Goal: Task Accomplishment & Management: Use online tool/utility

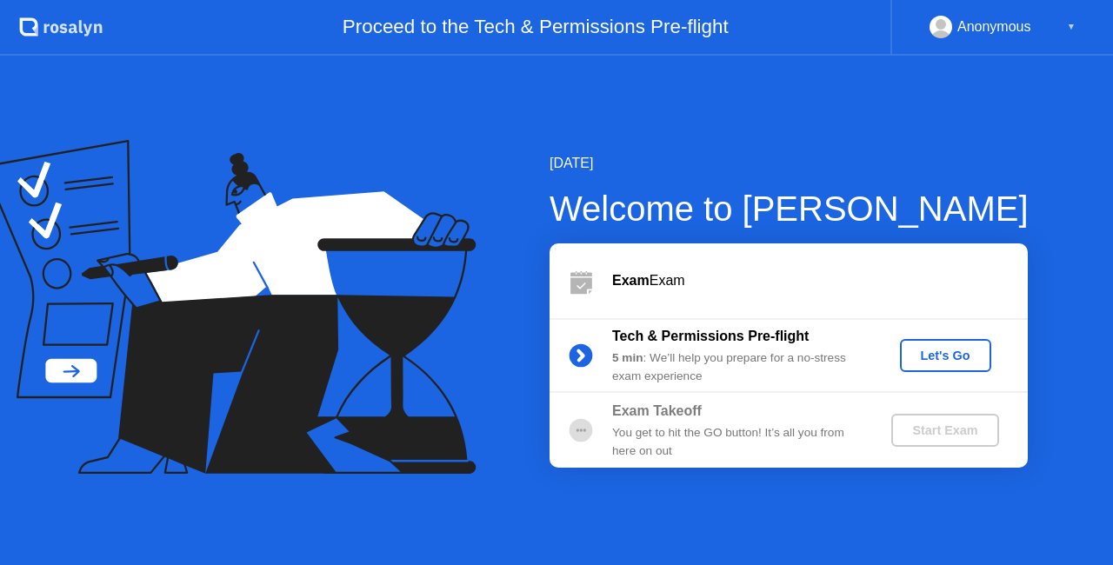
click at [941, 357] on div "Let's Go" at bounding box center [945, 356] width 77 height 14
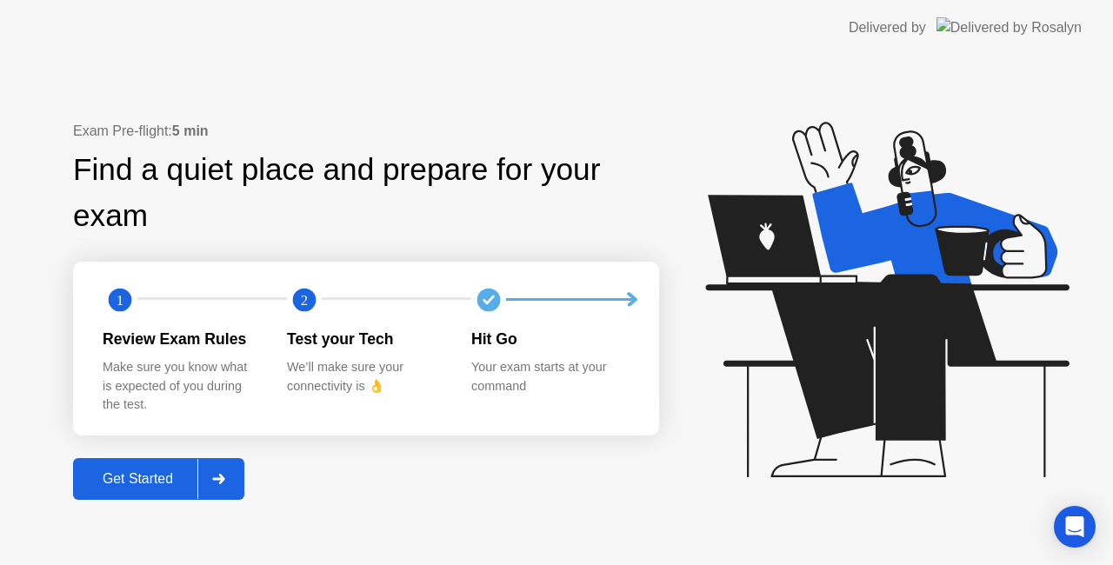
click at [163, 481] on div "Get Started" at bounding box center [137, 479] width 119 height 16
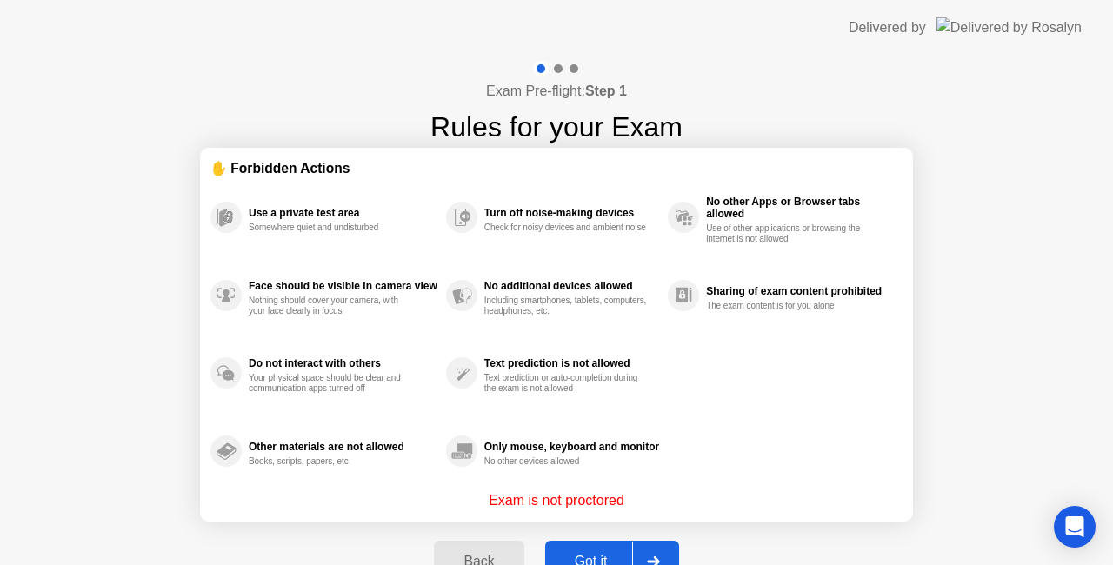
click at [580, 554] on div "Got it" at bounding box center [591, 562] width 82 height 16
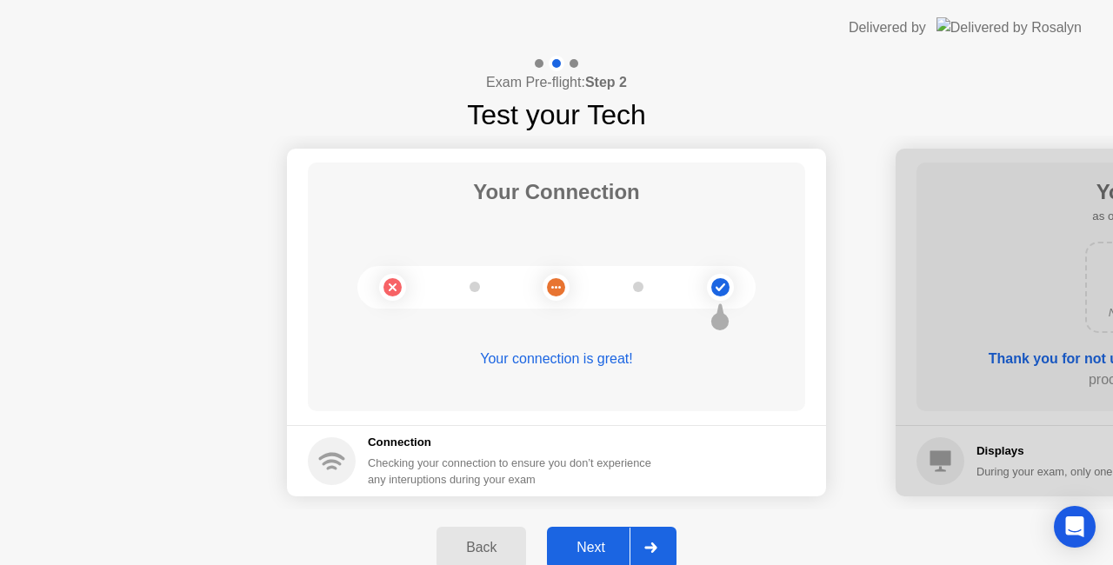
click at [593, 551] on div "Next" at bounding box center [590, 548] width 77 height 16
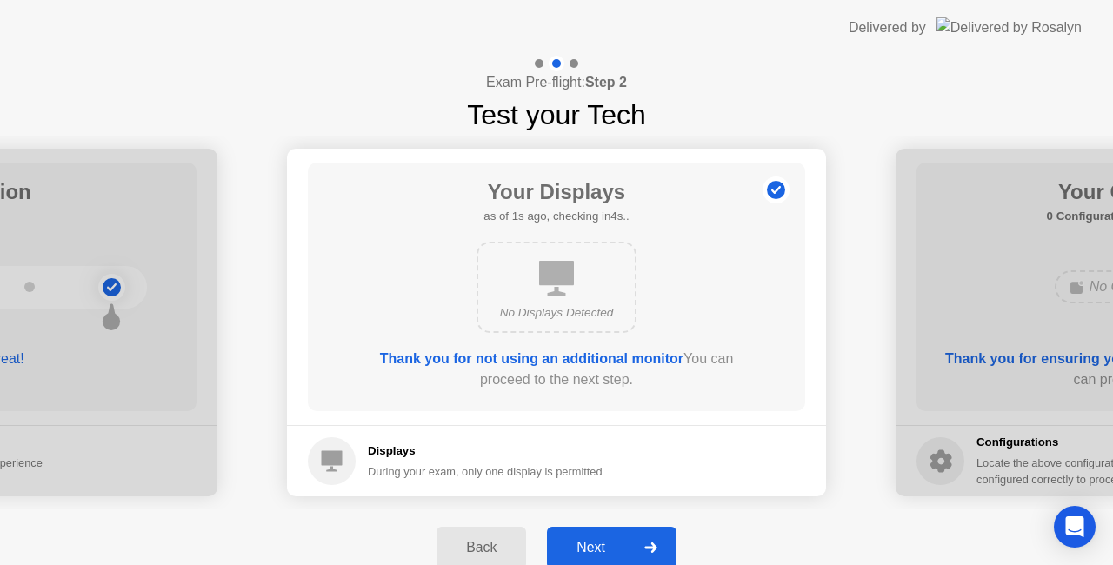
click at [593, 550] on div "Next" at bounding box center [590, 548] width 77 height 16
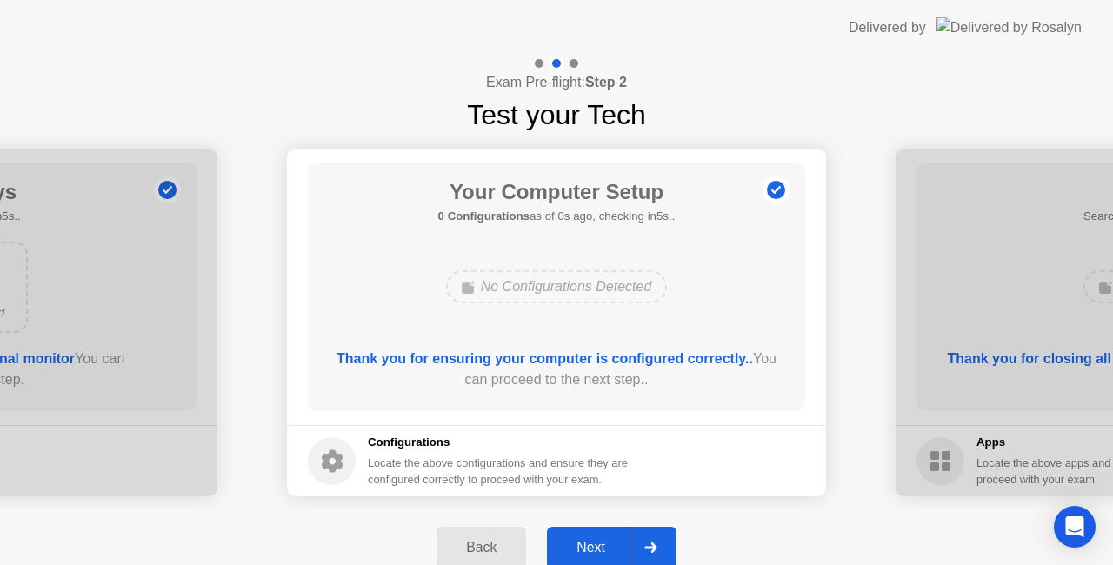
click at [593, 550] on div "Next" at bounding box center [590, 548] width 77 height 16
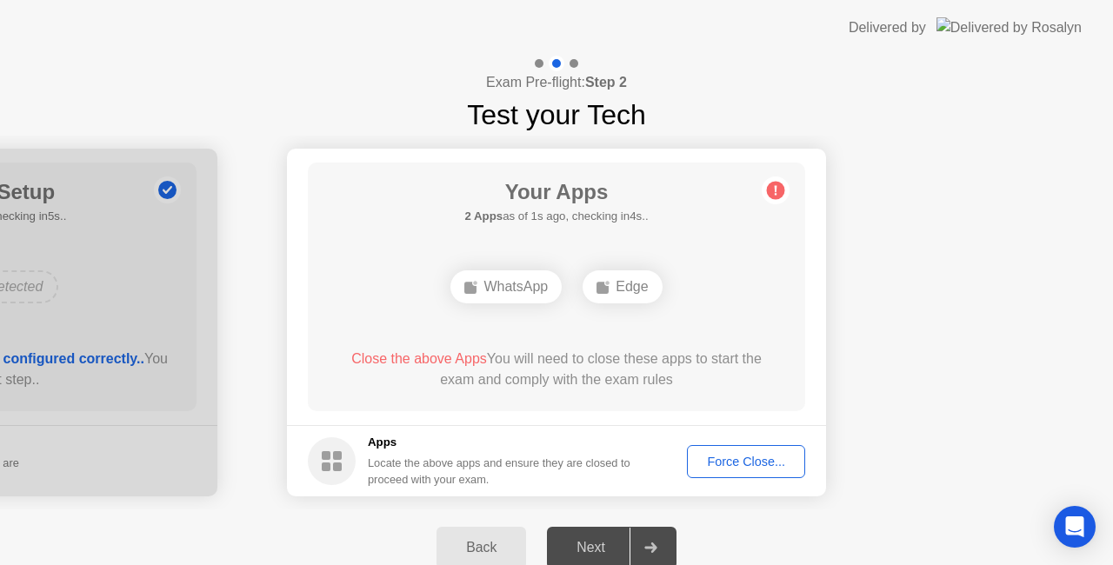
click at [730, 462] on div "Force Close..." at bounding box center [746, 462] width 106 height 14
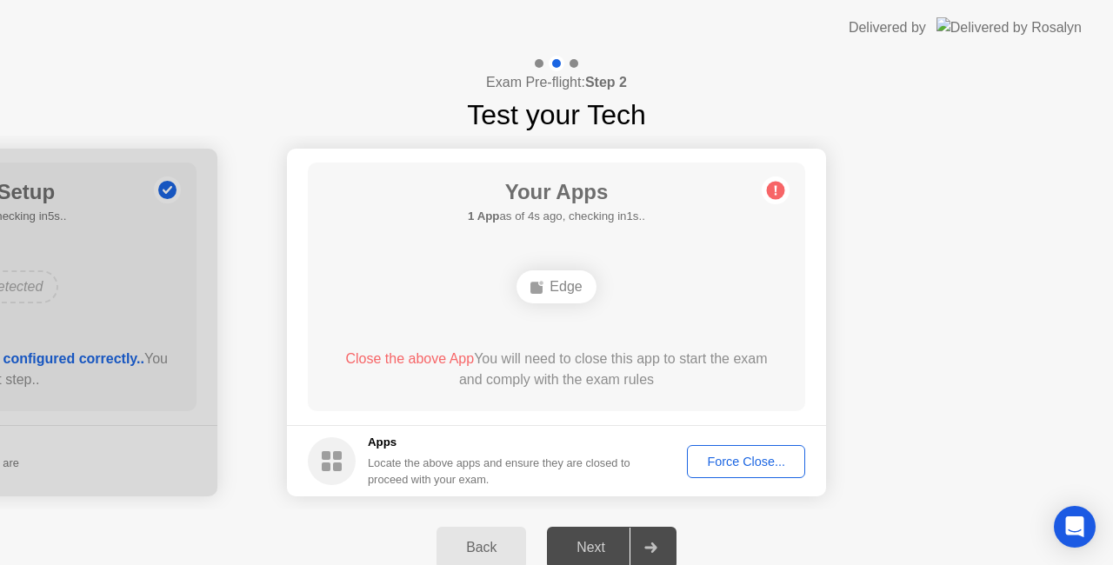
click at [734, 457] on div "Force Close..." at bounding box center [746, 462] width 106 height 14
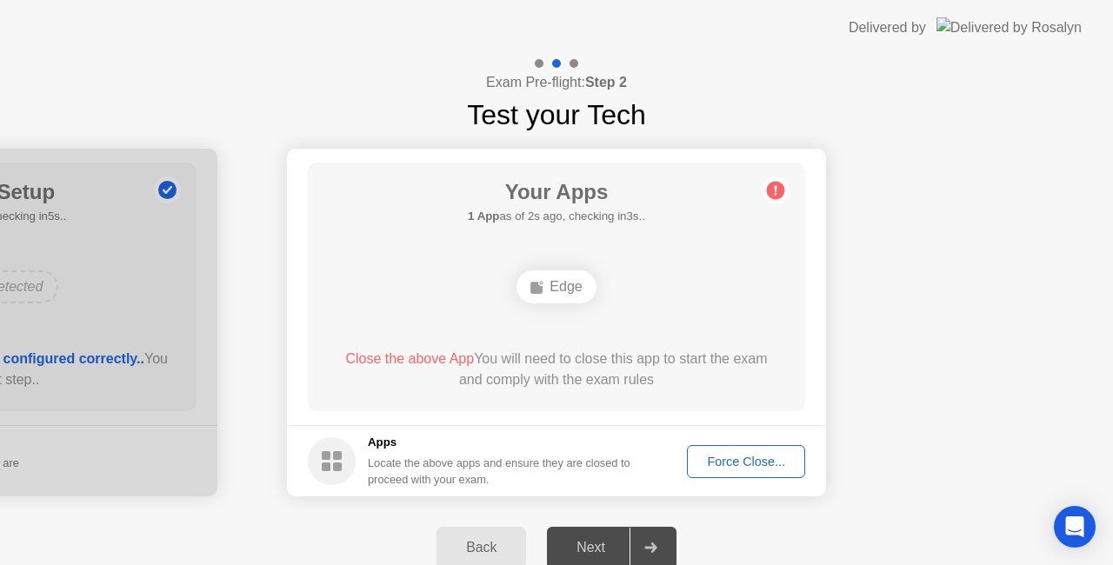
click at [747, 462] on div "Force Close..." at bounding box center [746, 462] width 106 height 14
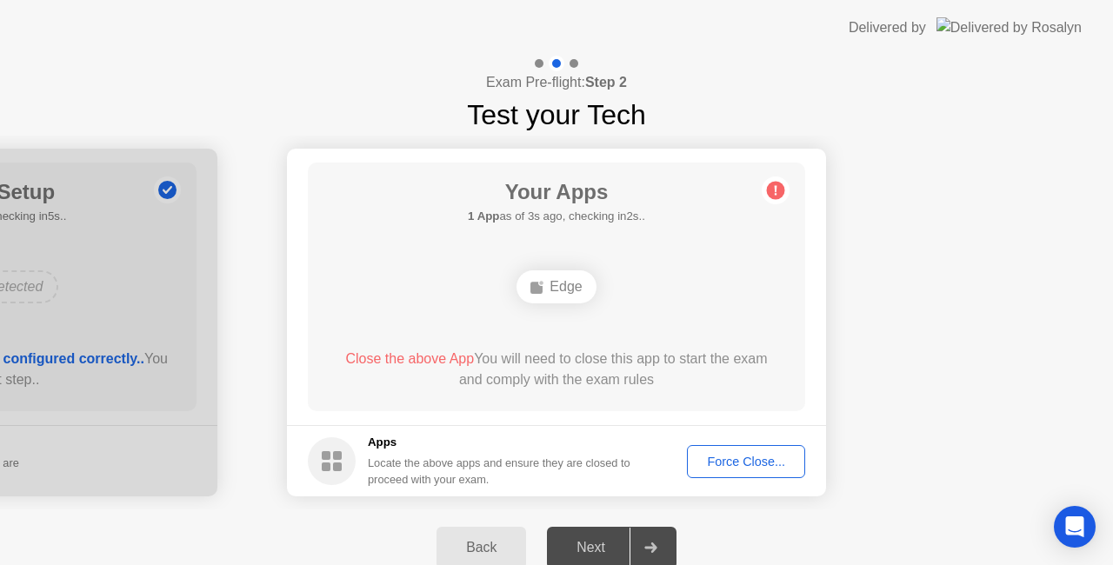
click at [411, 360] on span "Close the above App" at bounding box center [409, 358] width 129 height 15
click at [525, 292] on div "Edge" at bounding box center [556, 286] width 79 height 33
click at [530, 292] on div "Edge" at bounding box center [556, 286] width 79 height 33
click at [242, 512] on div "Back Next" at bounding box center [556, 548] width 1113 height 77
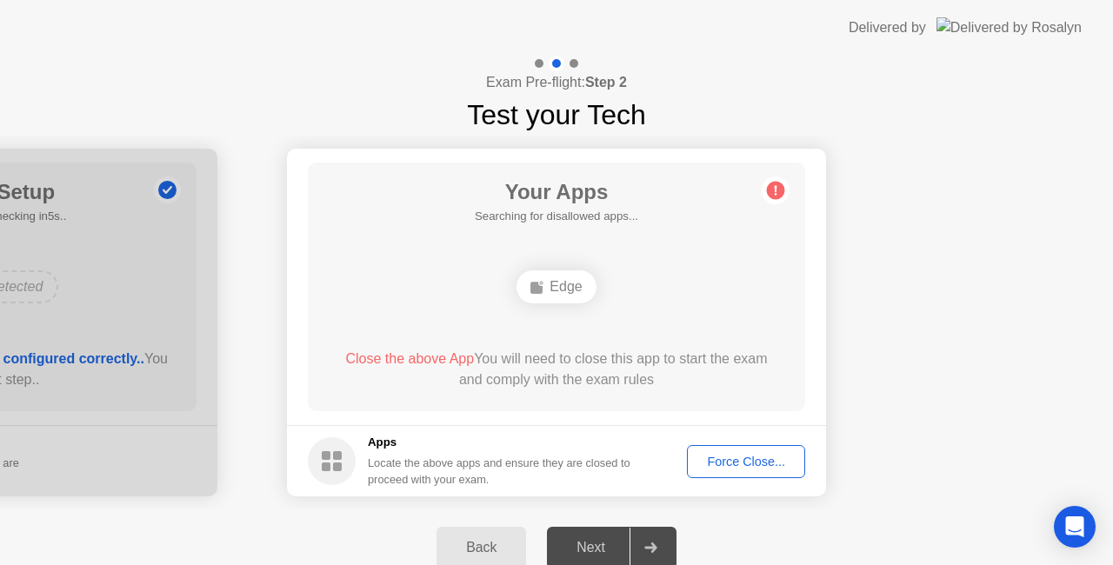
click at [716, 456] on div "Force Close..." at bounding box center [746, 462] width 106 height 14
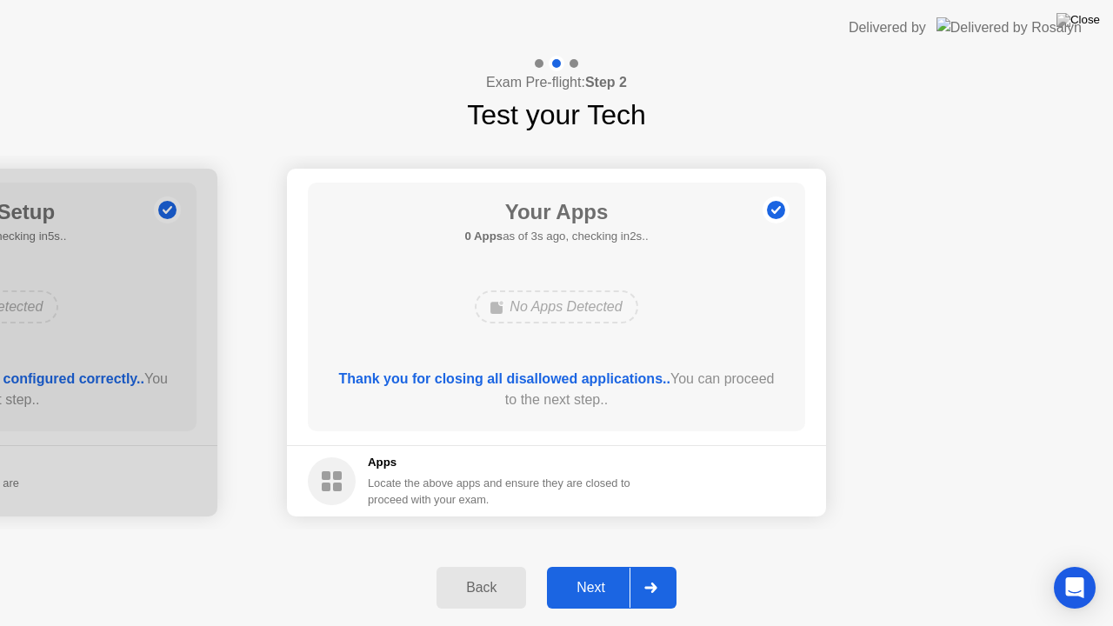
click at [602, 564] on div "Next" at bounding box center [590, 588] width 77 height 16
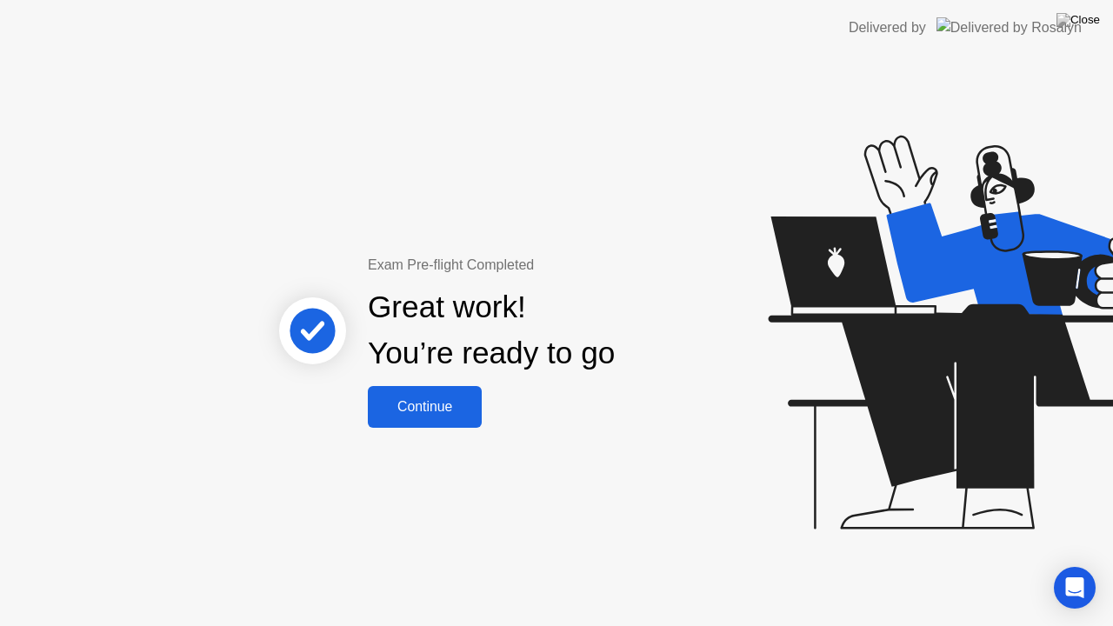
click at [437, 414] on div "Continue" at bounding box center [424, 407] width 103 height 16
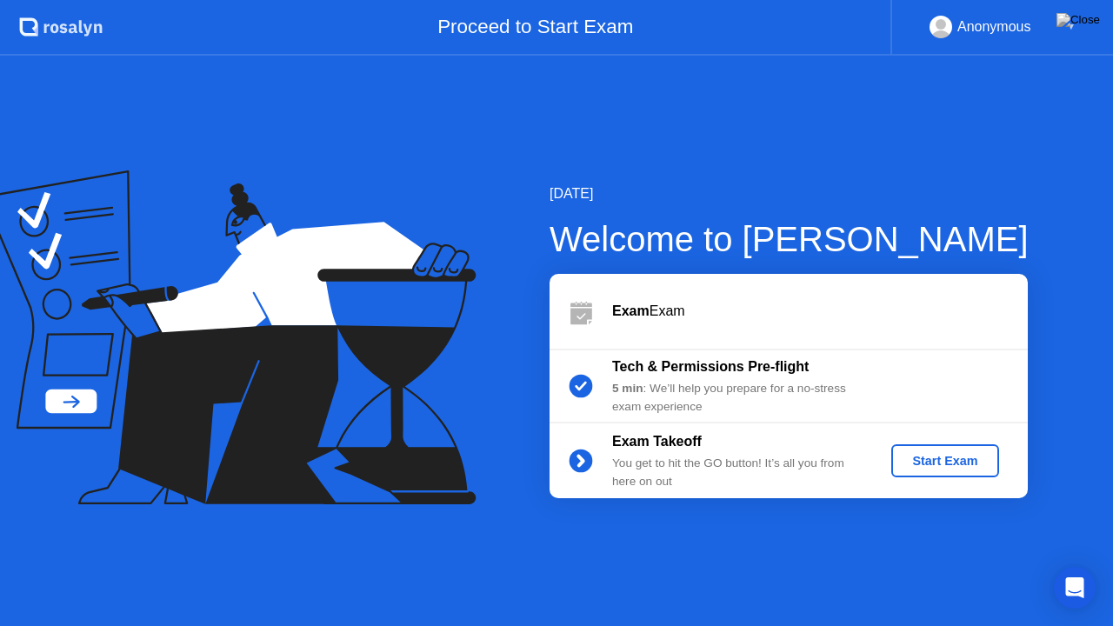
click at [946, 464] on div "Start Exam" at bounding box center [944, 461] width 93 height 14
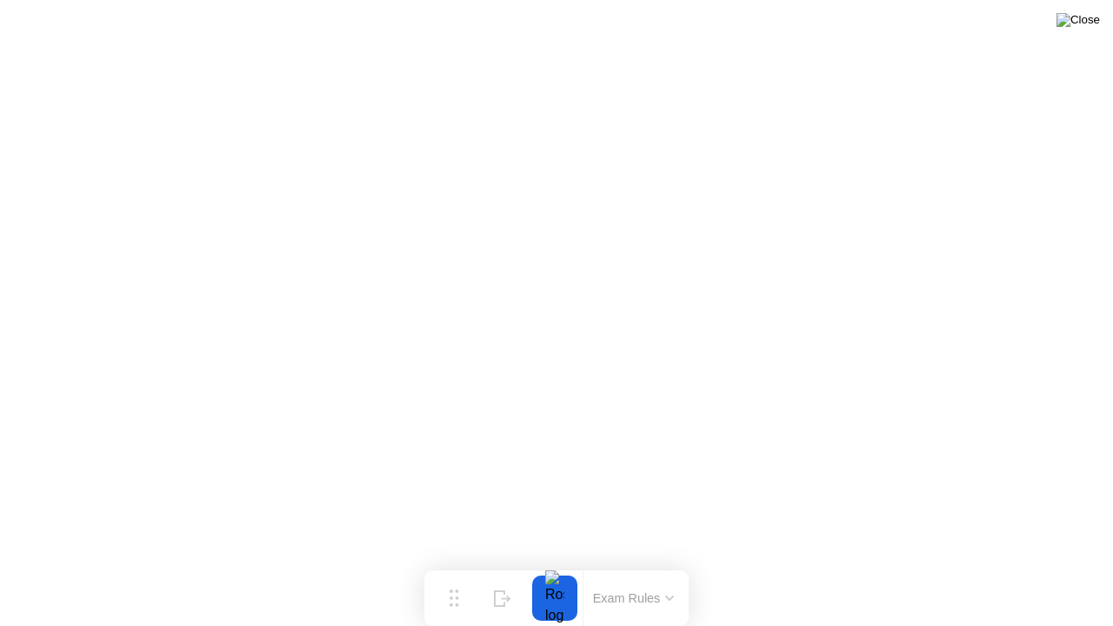
click at [1082, 27] on img at bounding box center [1077, 20] width 43 height 14
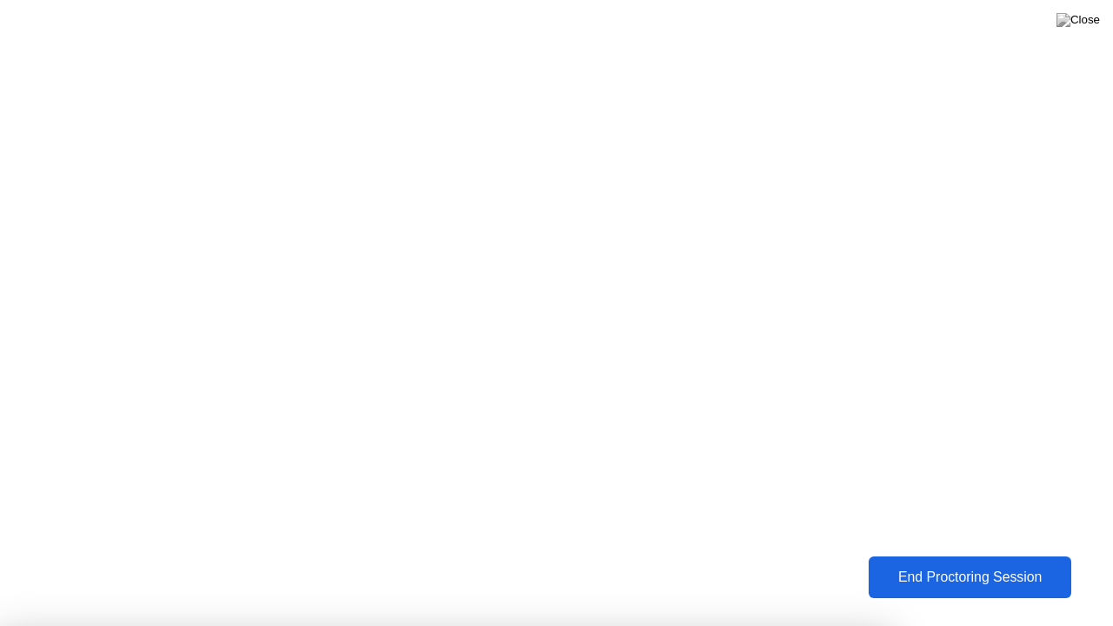
click at [936, 564] on div "End Proctoring Session" at bounding box center [970, 578] width 194 height 16
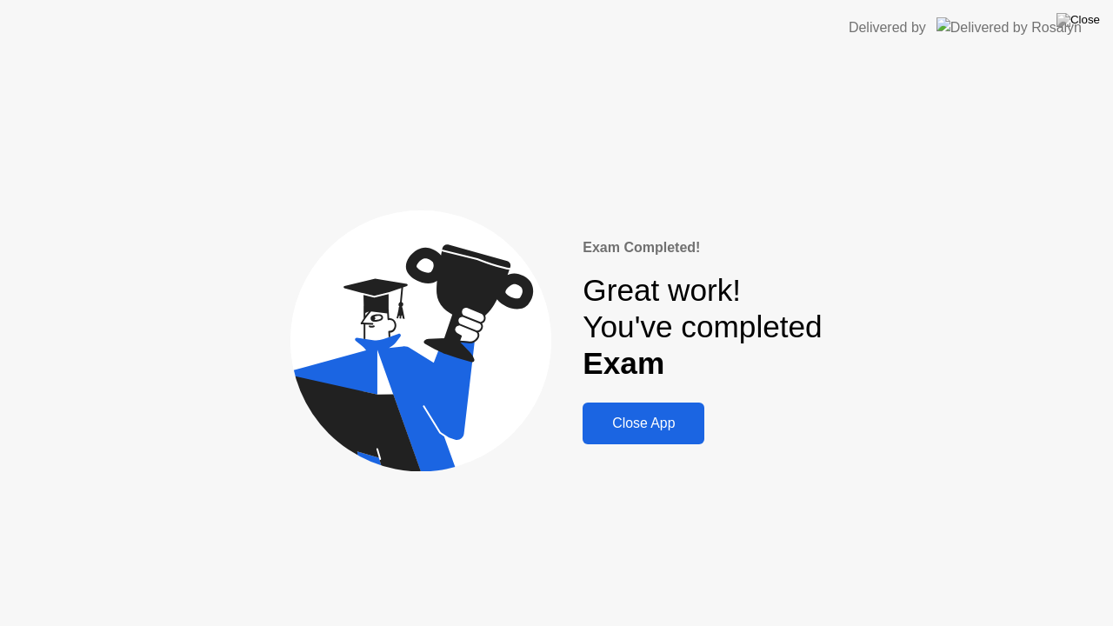
click at [626, 420] on div "Close App" at bounding box center [643, 424] width 111 height 16
